Goal: Navigation & Orientation: Find specific page/section

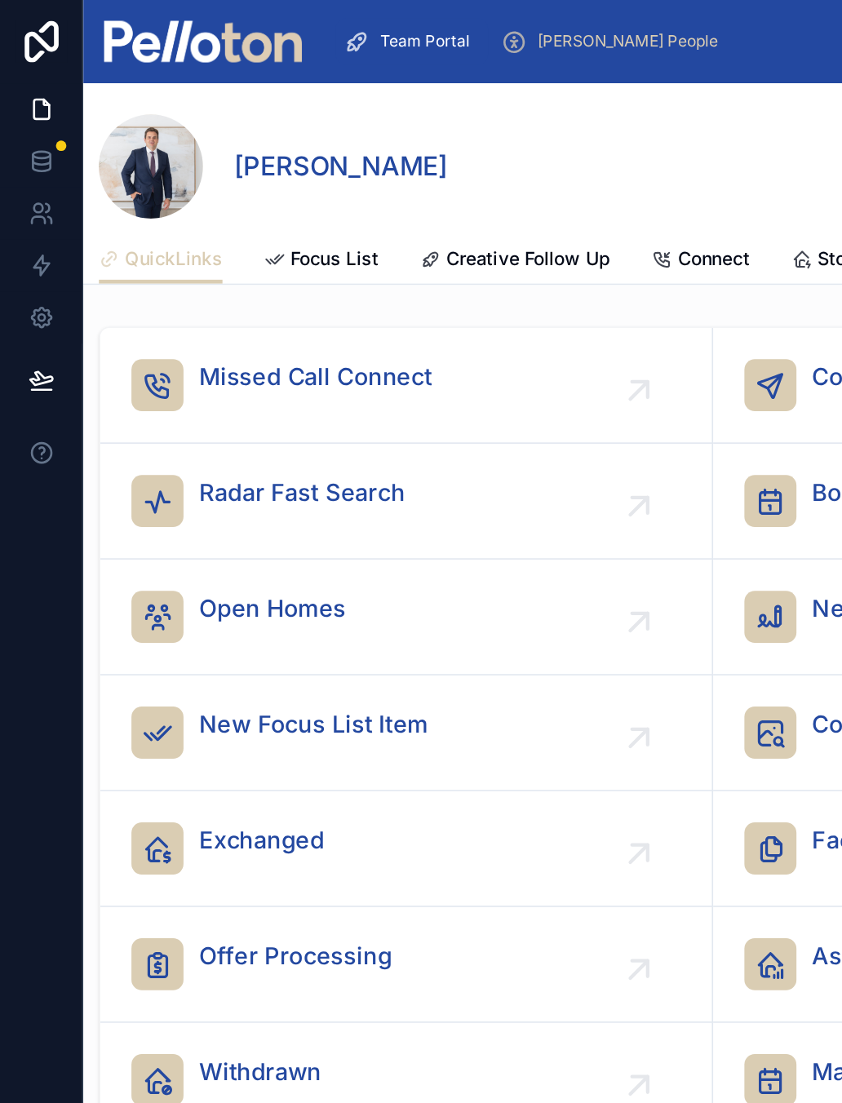
click at [139, 31] on img at bounding box center [127, 26] width 124 height 26
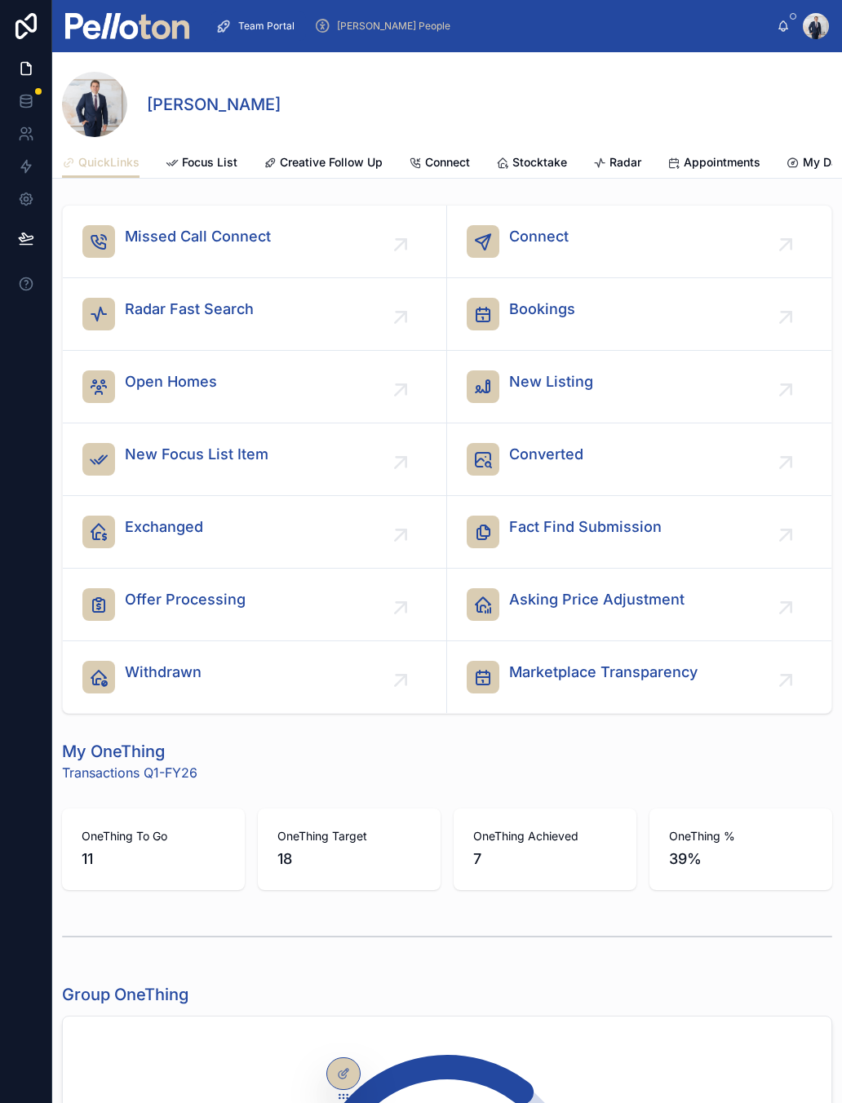
click at [541, 170] on link "Stocktake" at bounding box center [531, 164] width 71 height 33
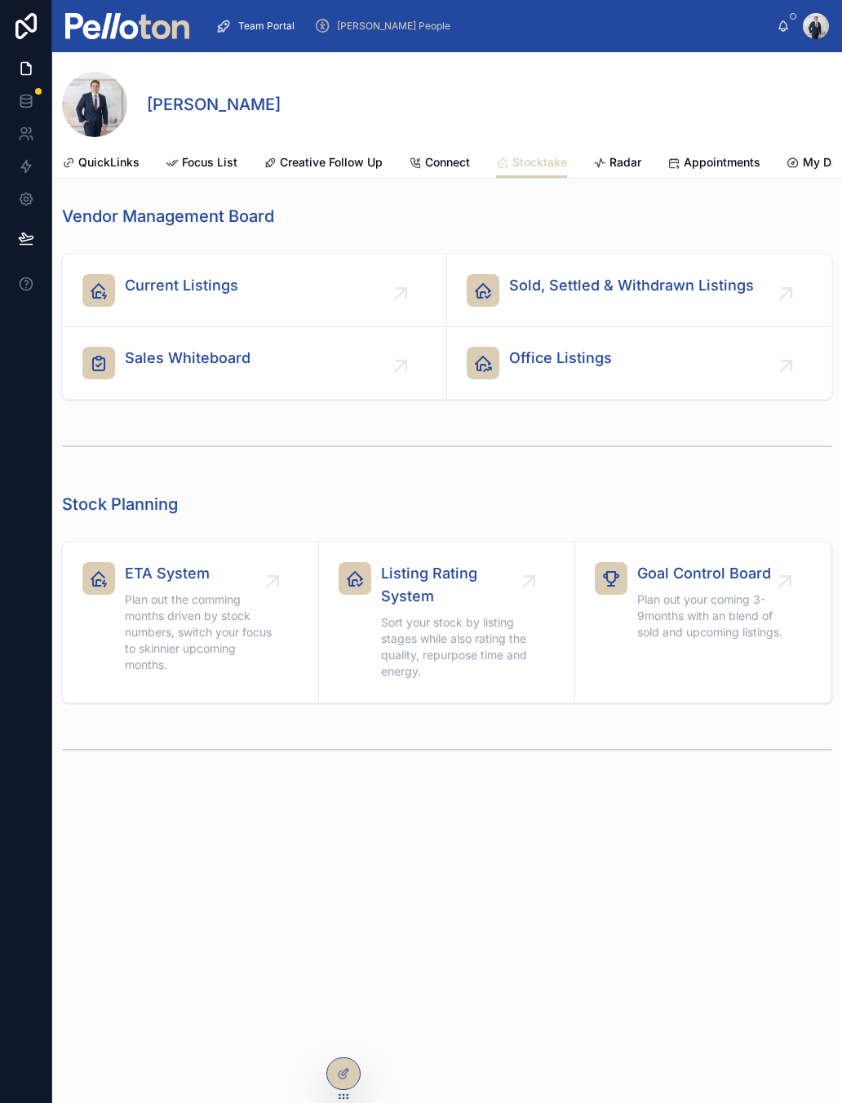
click at [170, 334] on link "Sales Whiteboard" at bounding box center [255, 363] width 384 height 72
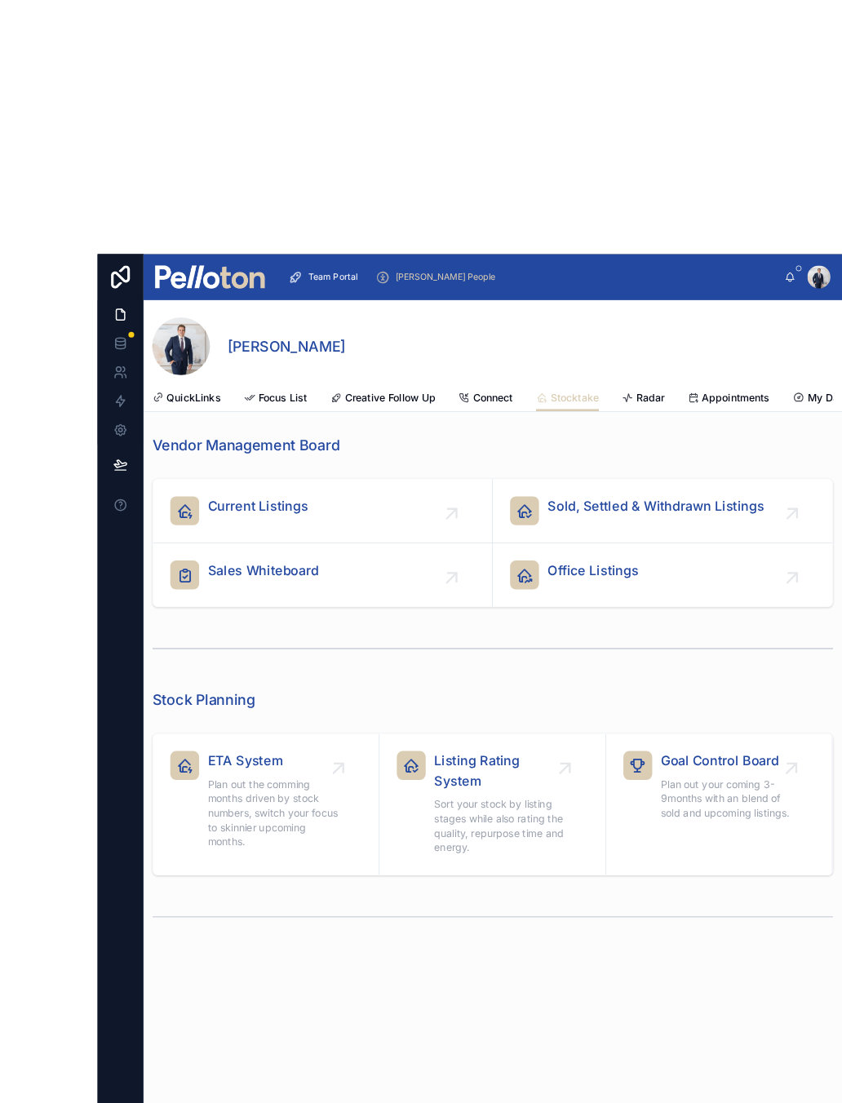
scroll to position [1, 0]
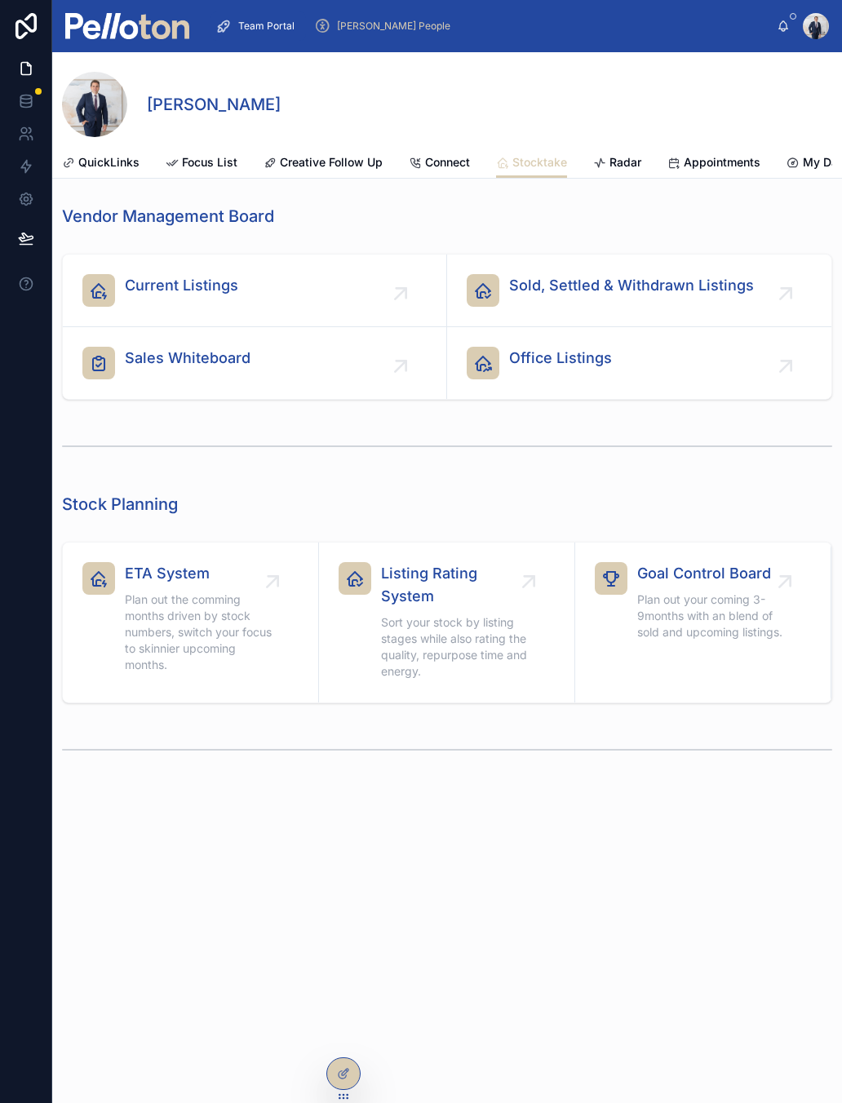
click at [576, 294] on span "Sold, Settled & Withdrawn Listings" at bounding box center [631, 285] width 245 height 23
click at [681, 294] on span "Sold, Settled & Withdrawn Listings" at bounding box center [631, 285] width 245 height 23
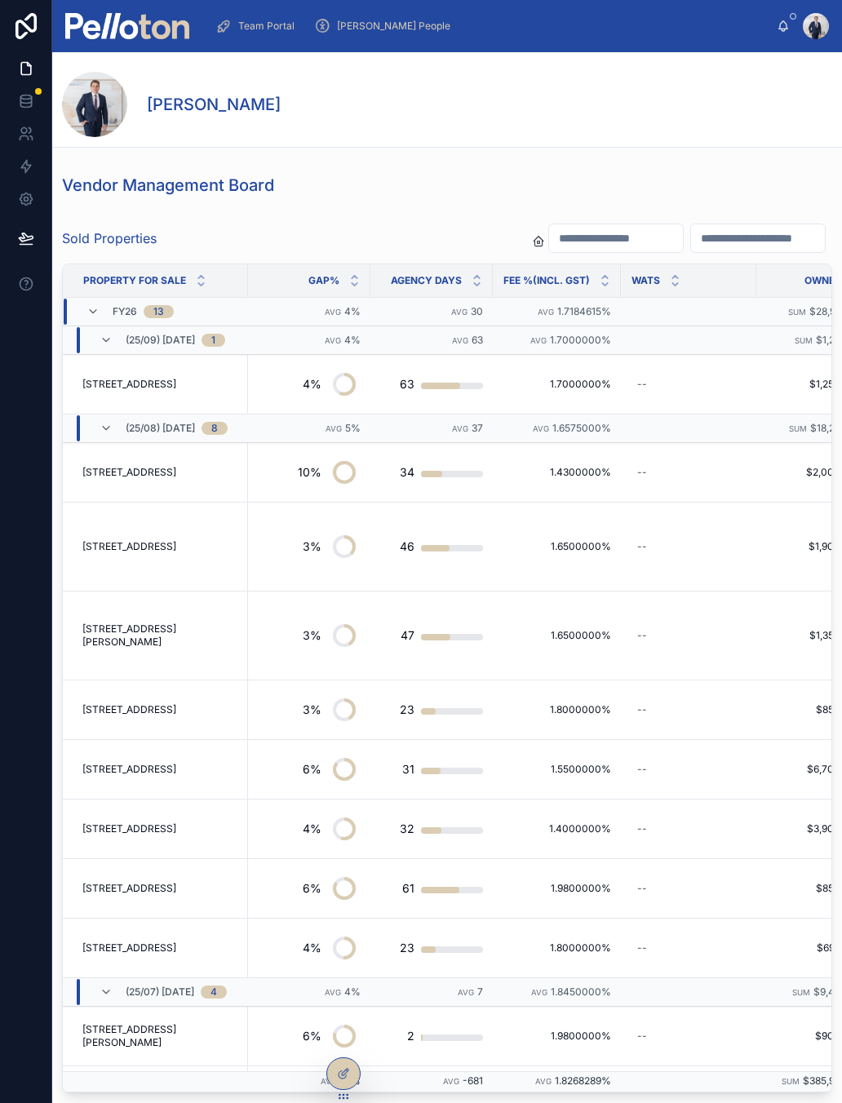
click at [99, 307] on icon at bounding box center [92, 311] width 13 height 13
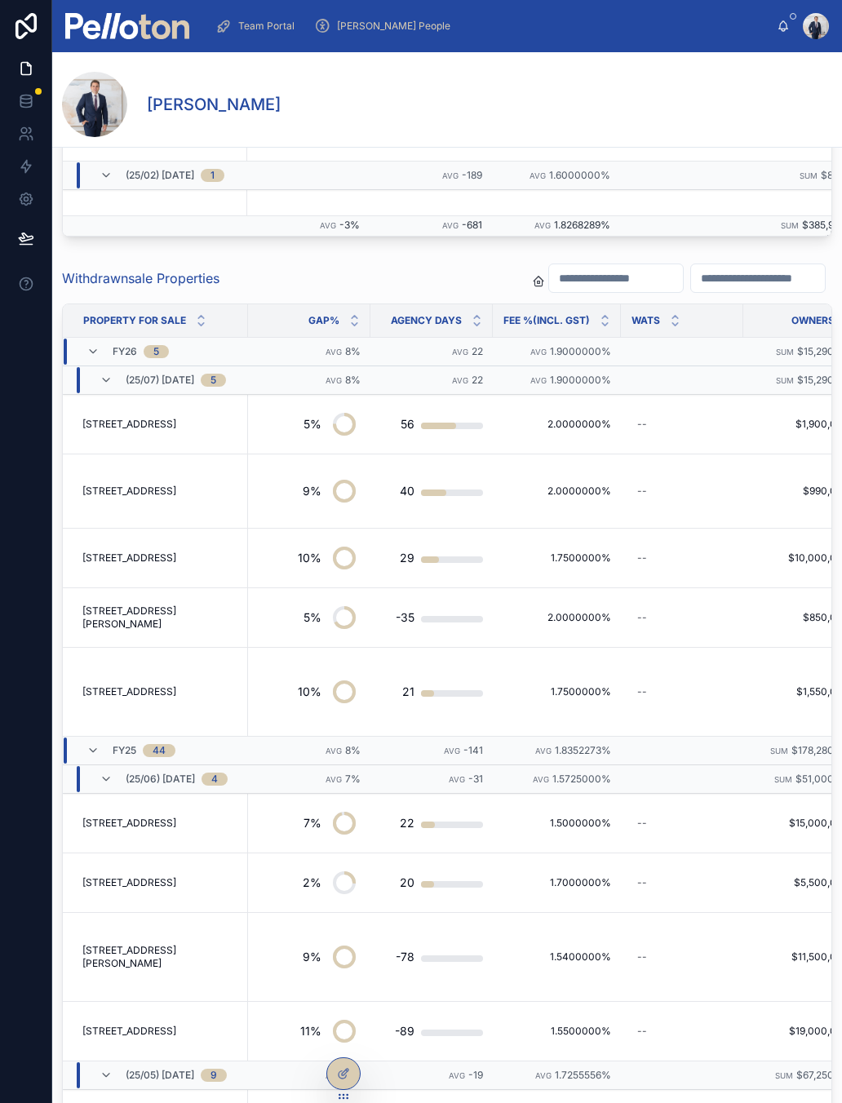
scroll to position [856, 0]
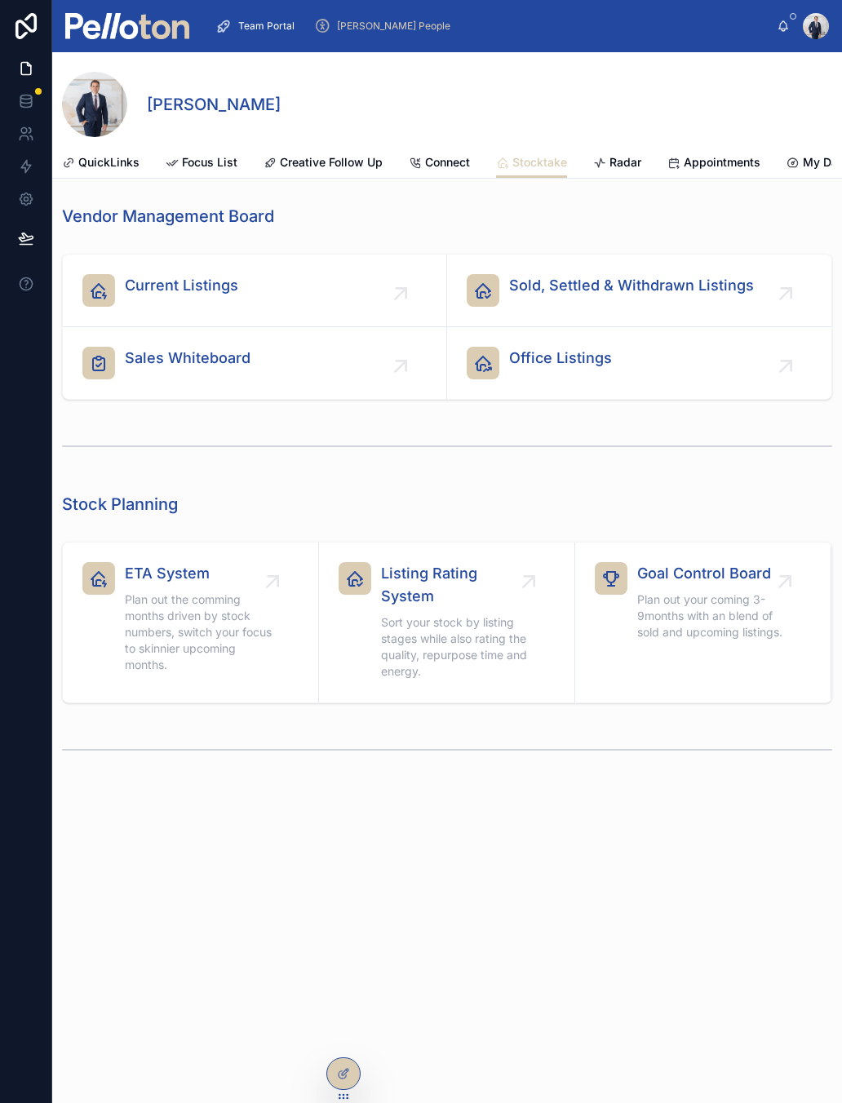
click at [201, 284] on span "Current Listings" at bounding box center [181, 285] width 113 height 23
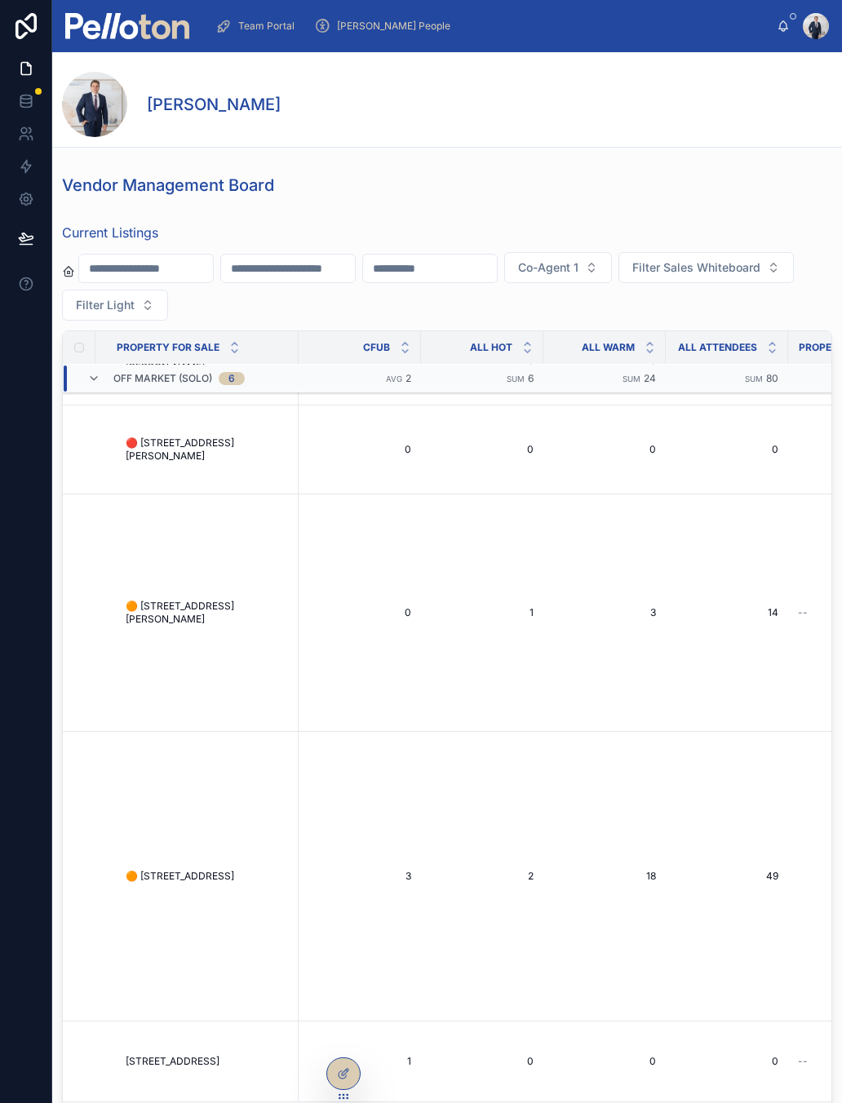
scroll to position [2461, 0]
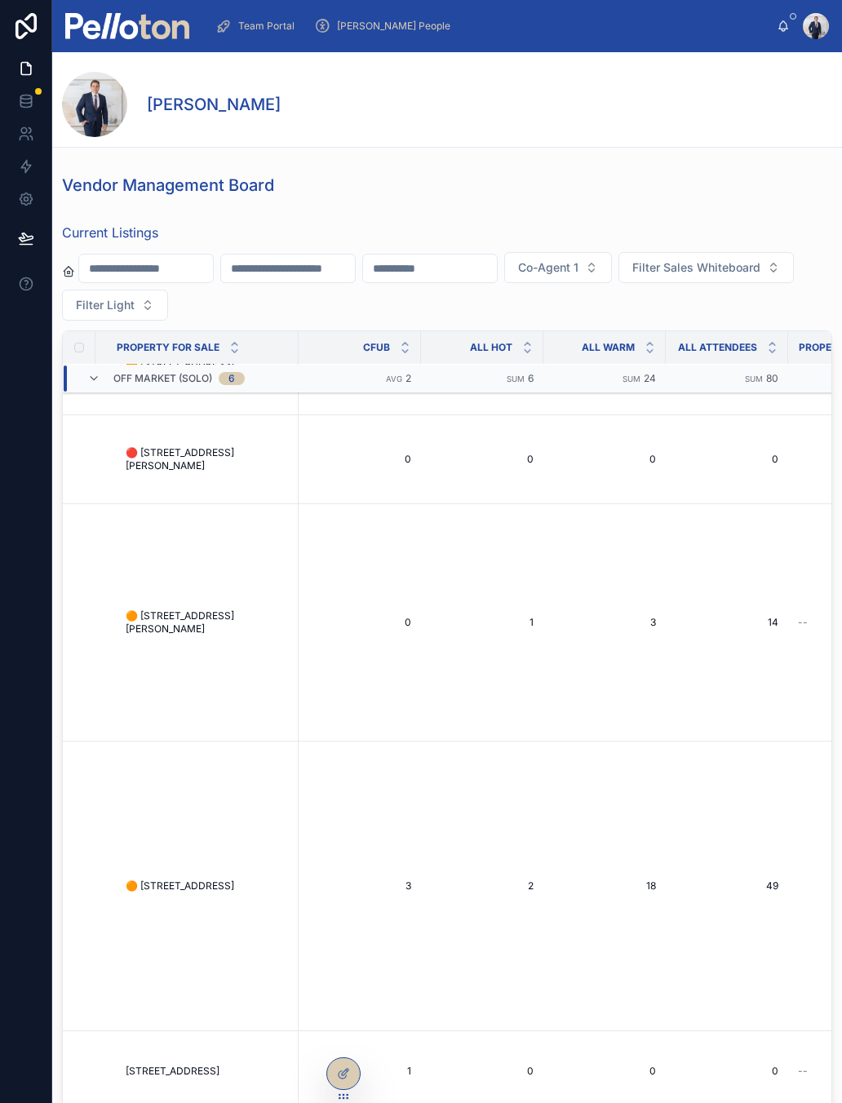
click at [197, 890] on span "🟠 [STREET_ADDRESS]" at bounding box center [180, 885] width 108 height 13
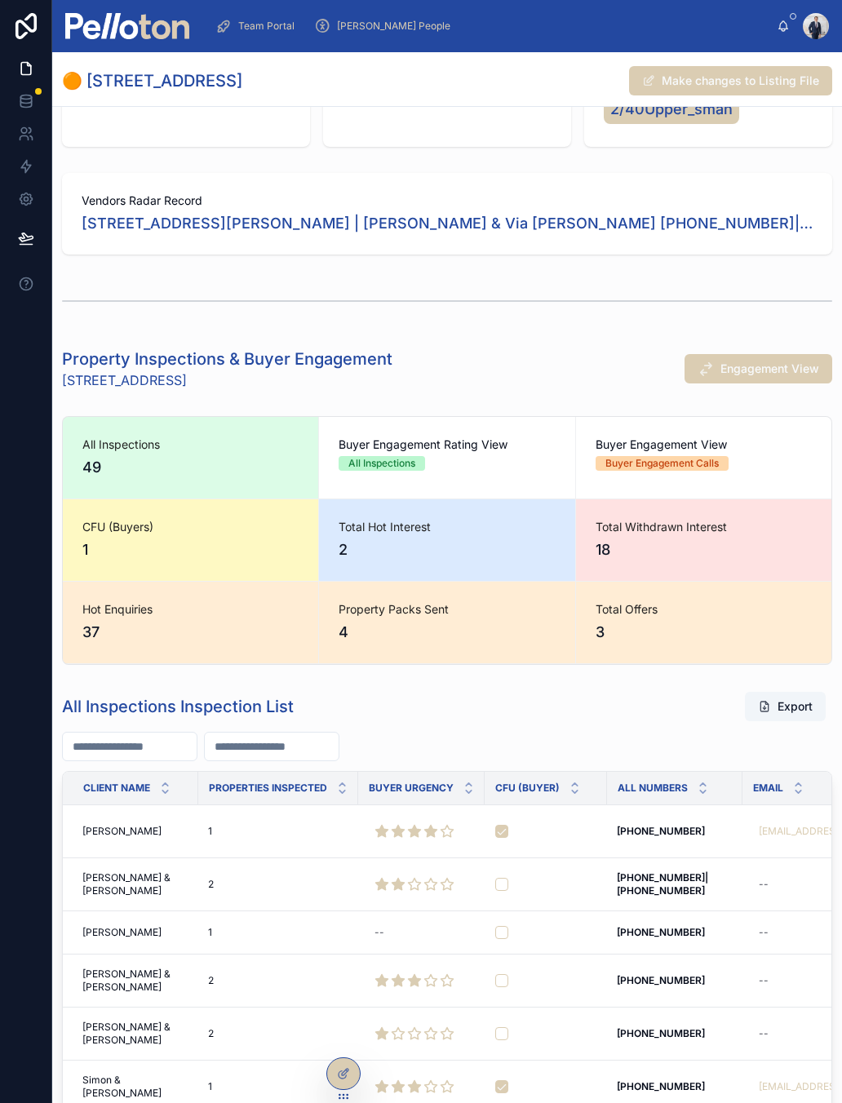
scroll to position [820, 0]
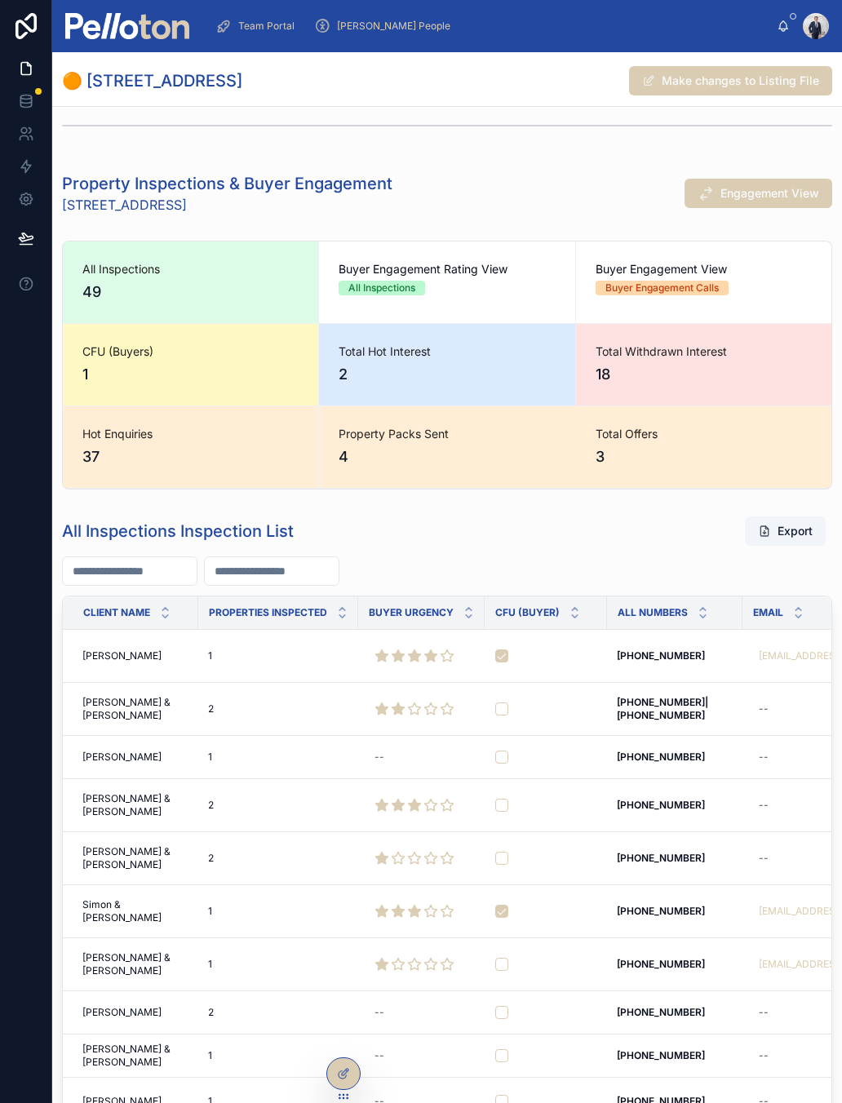
click at [106, 689] on td "[PERSON_NAME] & [PERSON_NAME] [PERSON_NAME] & [PERSON_NAME]" at bounding box center [130, 709] width 135 height 53
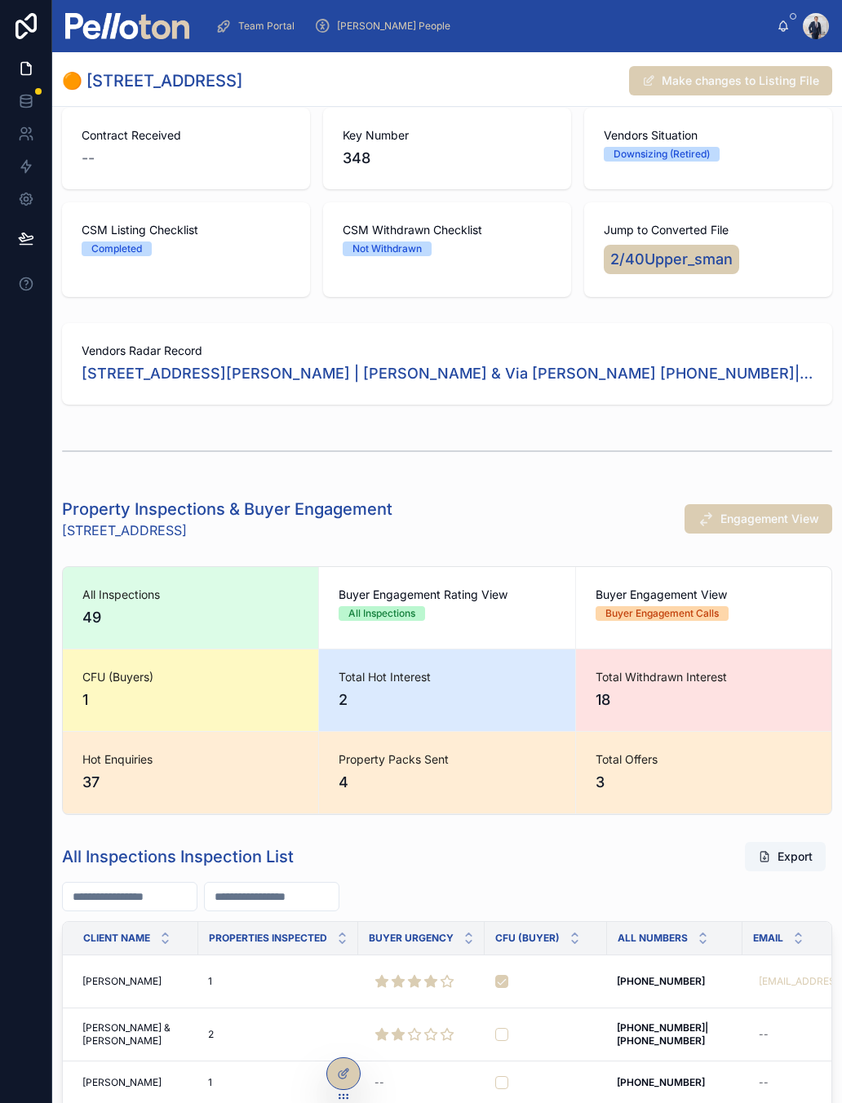
scroll to position [478, 0]
